Goal: Check status: Check status

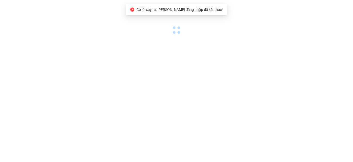
click at [224, 31] on div at bounding box center [176, 18] width 353 height 36
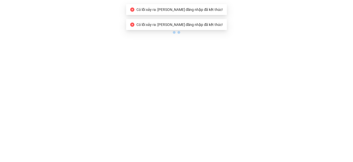
click at [153, 94] on body "Có lỗi xảy ra: [PERSON_NAME] đăng nhập đã kết thúc! Có lỗi xảy ra: Phiên đăng n…" at bounding box center [176, 81] width 353 height 162
